Goal: Ask a question

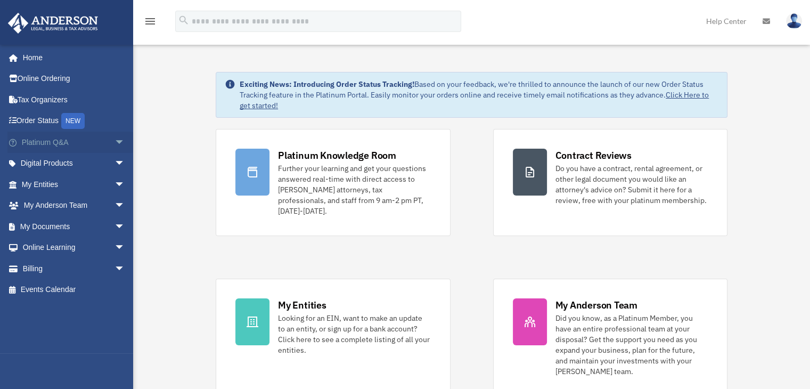
click at [115, 142] on span "arrow_drop_down" at bounding box center [125, 143] width 21 height 22
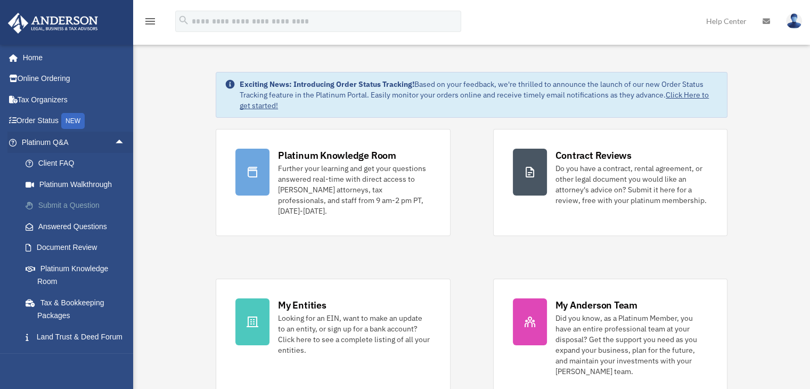
click at [64, 207] on link "Submit a Question" at bounding box center [78, 205] width 126 height 21
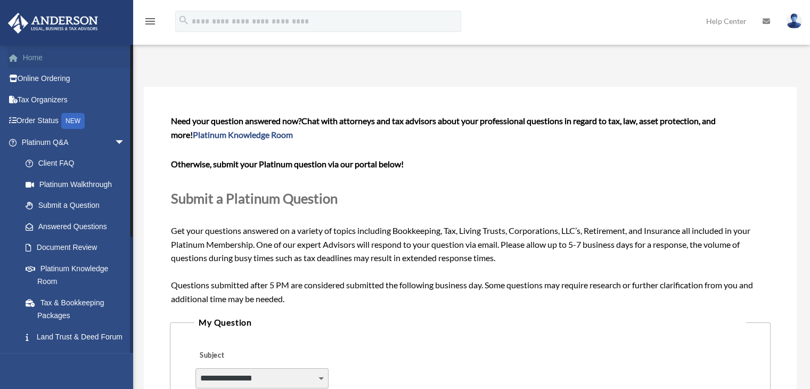
click at [51, 49] on link "Home" at bounding box center [74, 57] width 134 height 21
